Goal: Ask a question

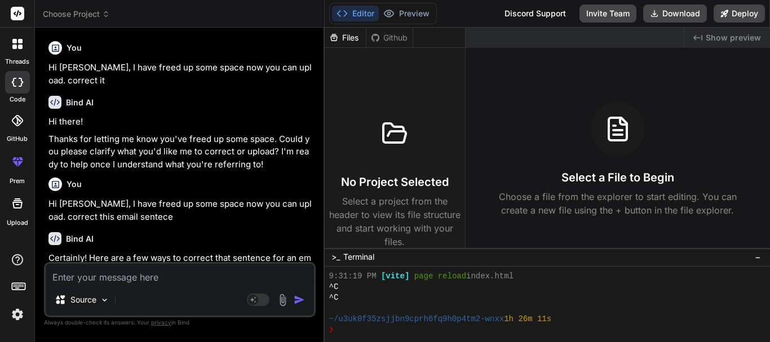
click at [112, 281] on textarea at bounding box center [180, 274] width 268 height 20
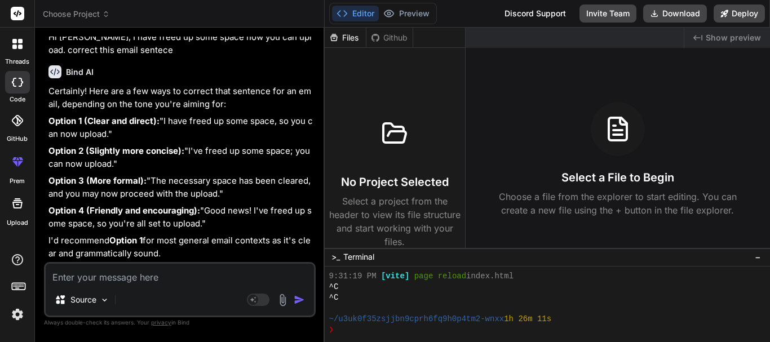
type textarea "[URL][DOMAIN_NAME]"
type textarea "x"
drag, startPoint x: 163, startPoint y: 275, endPoint x: -43, endPoint y: 277, distance: 205.6
click at [0, 277] on html "threads code GitHub prem Upload Choose Project Created with Pixso. Bind AI Web …" at bounding box center [385, 171] width 770 height 342
paste textarea "Autoscaling group supports:"
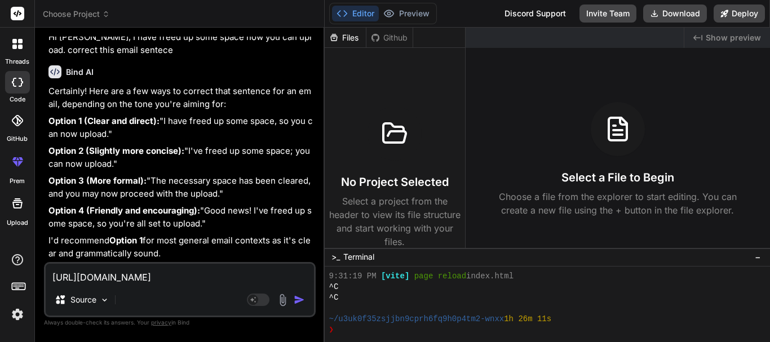
type textarea "Autoscaling group supports:"
type textarea "x"
type textarea "Autoscaling group supports:"
click at [301, 297] on img "button" at bounding box center [298, 299] width 11 height 11
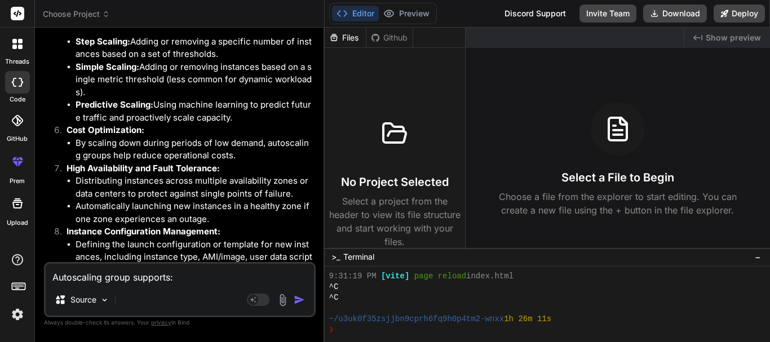
scroll to position [918, 0]
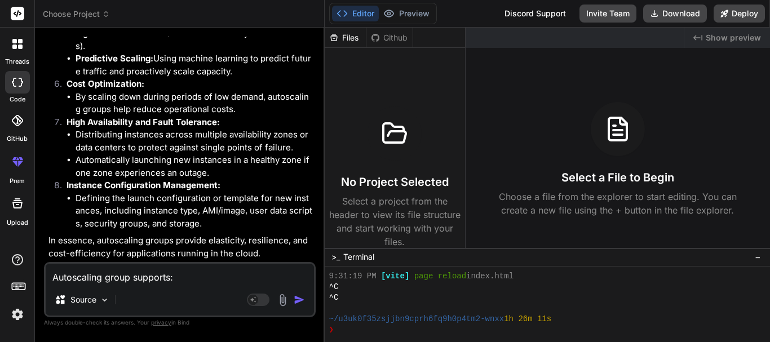
click at [284, 300] on img at bounding box center [282, 299] width 13 height 13
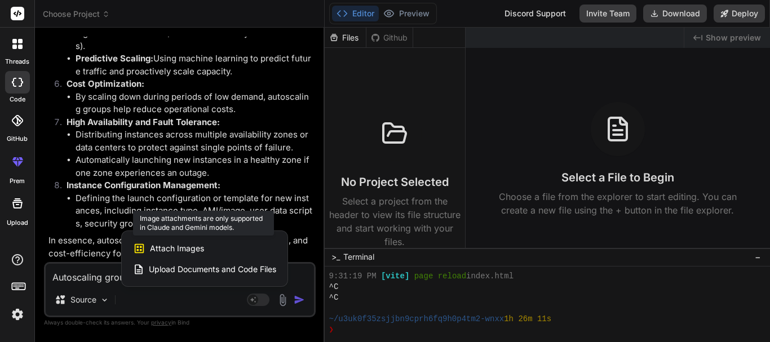
click at [166, 248] on span "Attach Images" at bounding box center [177, 248] width 54 height 11
click at [69, 277] on div at bounding box center [385, 171] width 770 height 342
type textarea "x"
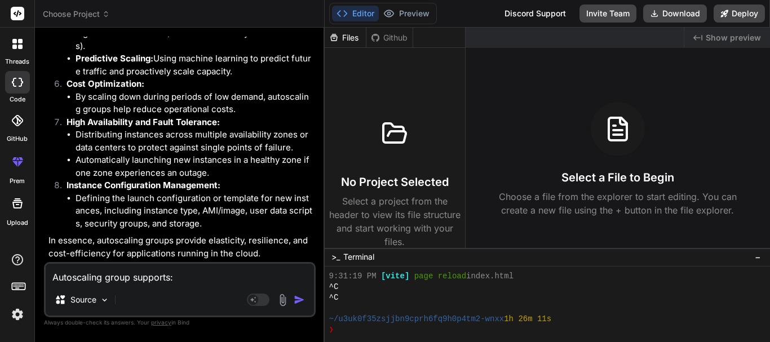
click at [67, 275] on textarea "Autoscaling group supports:" at bounding box center [180, 274] width 268 height 20
click at [124, 278] on textarea at bounding box center [180, 274] width 268 height 20
click at [294, 297] on img "button" at bounding box center [298, 299] width 11 height 11
click at [185, 281] on textarea at bounding box center [180, 274] width 268 height 20
click at [281, 299] on img at bounding box center [282, 299] width 13 height 13
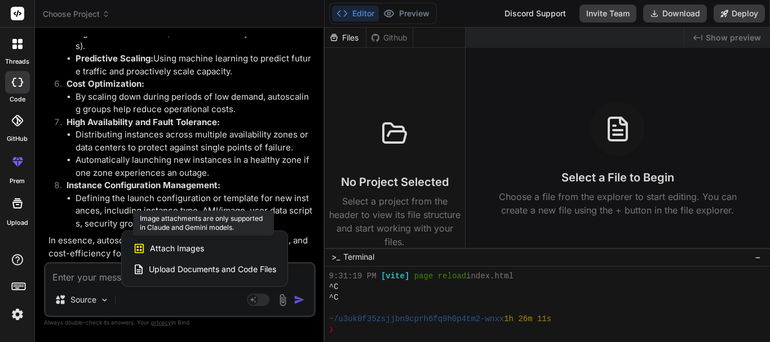
click at [202, 248] on span "Attach Images" at bounding box center [177, 248] width 54 height 11
click at [179, 247] on span "Attach Images" at bounding box center [177, 248] width 54 height 11
click at [164, 244] on span "Attach Images" at bounding box center [177, 248] width 54 height 11
click at [136, 248] on icon at bounding box center [139, 248] width 12 height 12
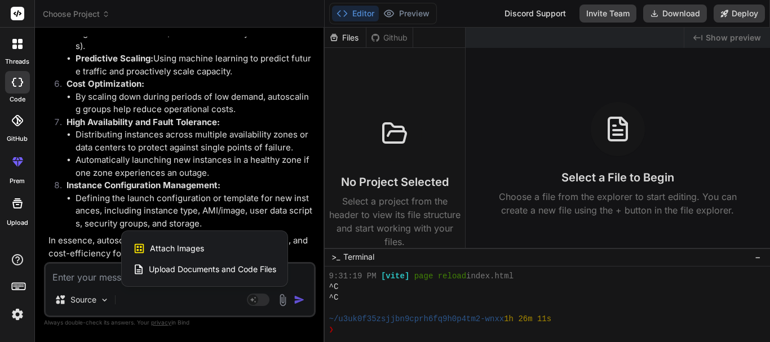
click at [94, 267] on div at bounding box center [385, 171] width 770 height 342
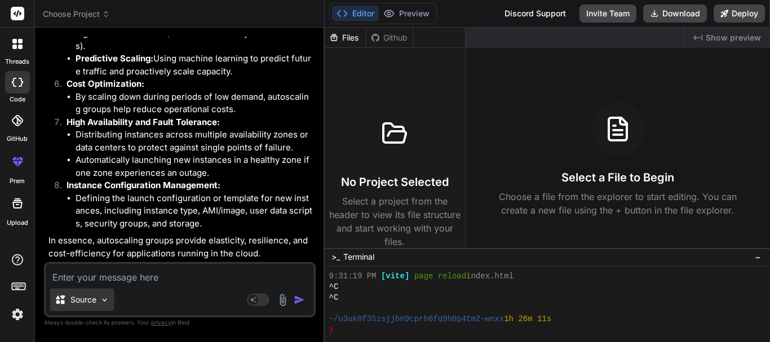
click at [101, 294] on div "Source" at bounding box center [82, 299] width 64 height 23
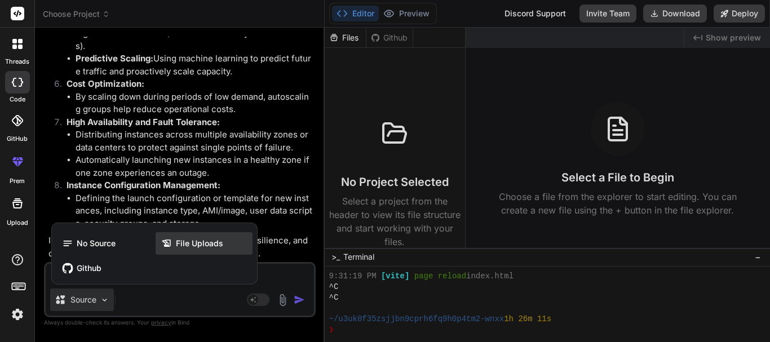
click at [192, 242] on span "File Uploads" at bounding box center [199, 243] width 47 height 11
type textarea "x"
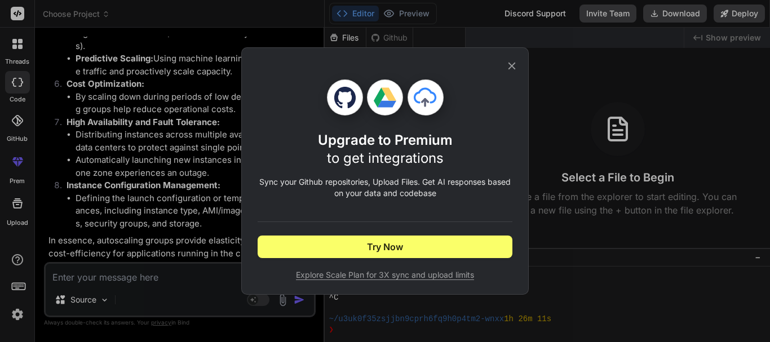
click at [509, 64] on icon at bounding box center [511, 66] width 7 height 7
